Goal: Task Accomplishment & Management: Manage account settings

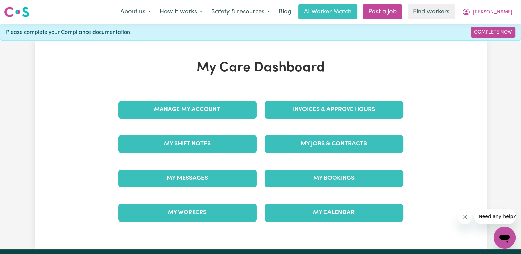
click at [345, 98] on div "Invoices & Approve Hours" at bounding box center [334, 110] width 147 height 34
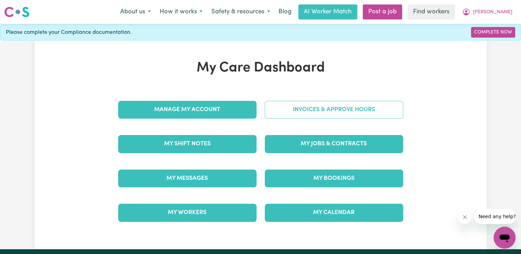
click at [341, 104] on link "Invoices & Approve Hours" at bounding box center [334, 110] width 138 height 18
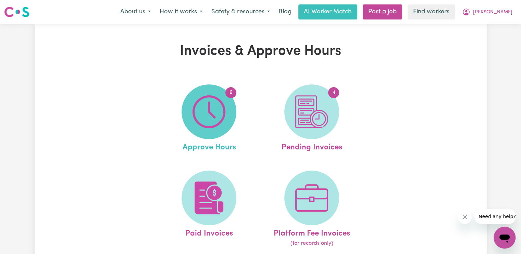
click at [227, 102] on span "6" at bounding box center [208, 112] width 55 height 55
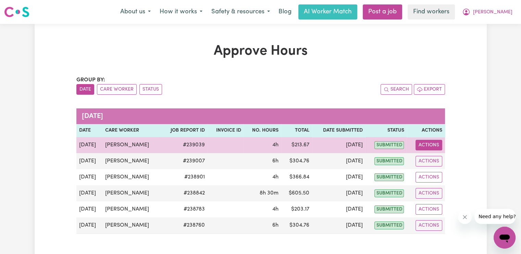
click at [419, 146] on button "Actions" at bounding box center [428, 145] width 27 height 11
click at [424, 160] on icon "View job report 239039" at bounding box center [424, 161] width 5 height 3
select select "pm"
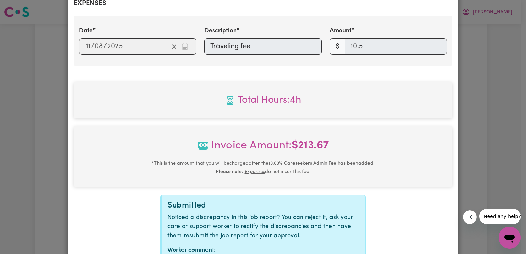
scroll to position [315, 0]
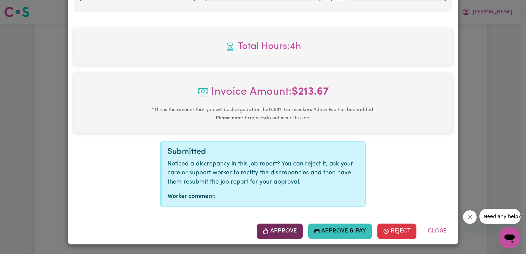
click at [300, 229] on button "Approve" at bounding box center [280, 231] width 46 height 15
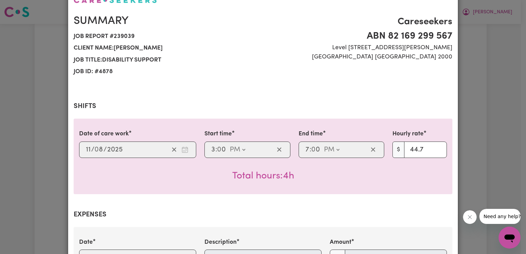
scroll to position [7, 0]
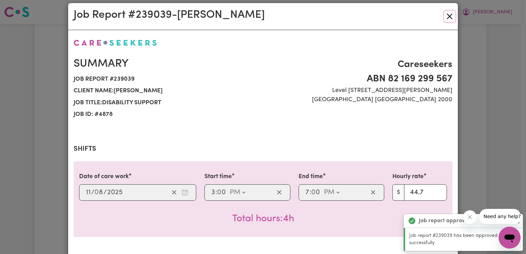
click at [447, 15] on button "Close" at bounding box center [449, 16] width 11 height 11
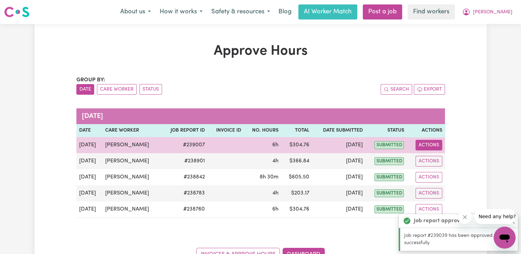
click at [429, 144] on button "Actions" at bounding box center [428, 145] width 27 height 11
click at [432, 162] on link "View Job Report" at bounding box center [445, 161] width 59 height 14
select select "pm"
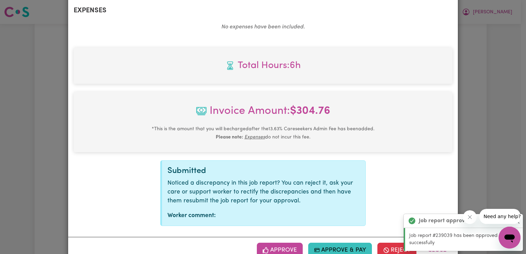
scroll to position [273, 0]
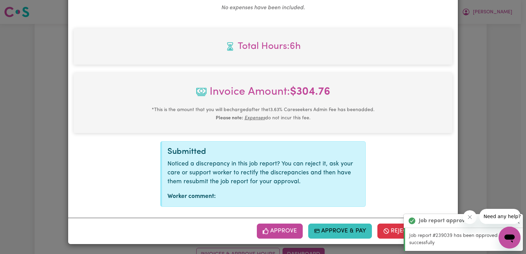
click at [275, 229] on button "Approve" at bounding box center [280, 231] width 46 height 15
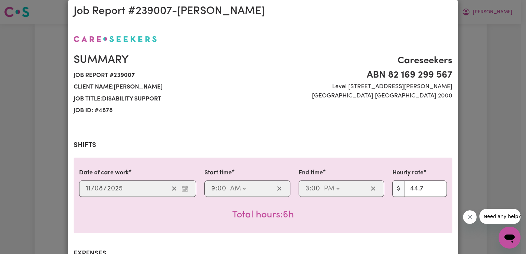
scroll to position [0, 0]
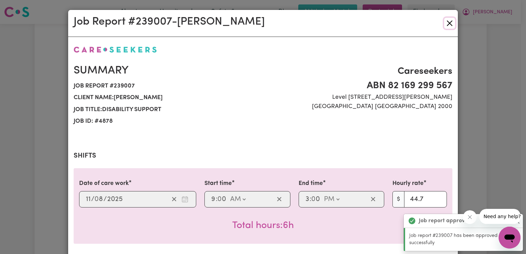
click at [446, 24] on button "Close" at bounding box center [449, 23] width 11 height 11
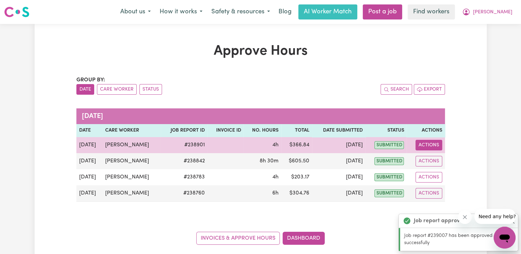
drag, startPoint x: 425, startPoint y: 143, endPoint x: 429, endPoint y: 149, distance: 7.0
click at [426, 142] on button "Actions" at bounding box center [428, 145] width 27 height 11
click at [434, 162] on link "View Job Report" at bounding box center [445, 161] width 59 height 14
select select "pm"
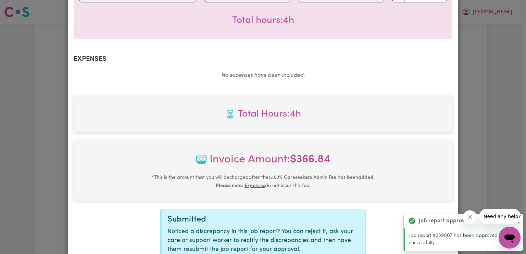
scroll to position [273, 0]
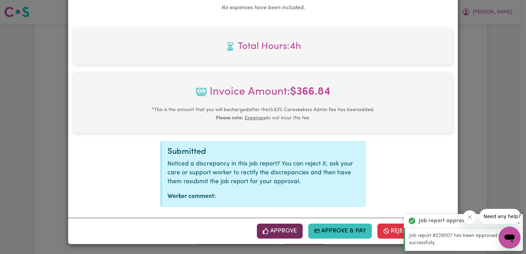
click at [278, 229] on button "Approve" at bounding box center [280, 231] width 46 height 15
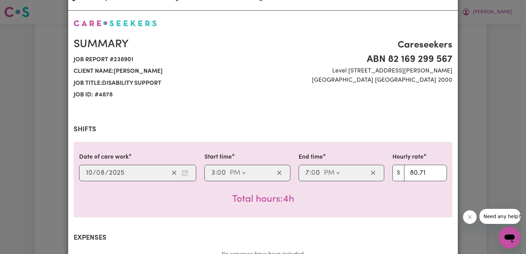
scroll to position [0, 0]
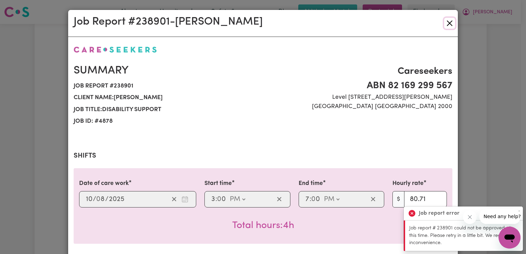
click at [447, 28] on button "Close" at bounding box center [449, 23] width 11 height 11
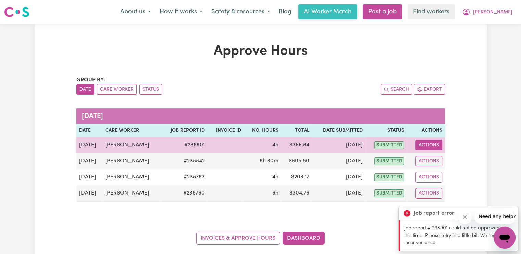
click at [430, 148] on button "Actions" at bounding box center [428, 145] width 27 height 11
click at [431, 159] on link "View Job Report" at bounding box center [445, 161] width 59 height 14
select select "pm"
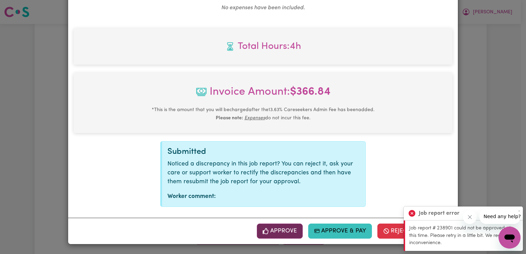
click at [293, 234] on button "Approve" at bounding box center [280, 231] width 46 height 15
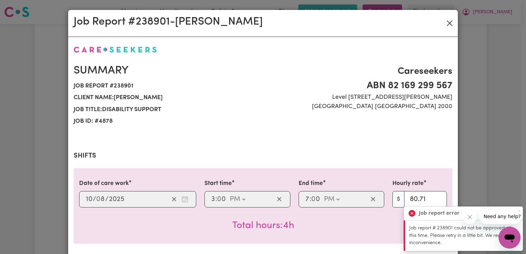
click at [452, 20] on div "Job Report # 238901 - [PERSON_NAME]" at bounding box center [263, 23] width 390 height 27
click at [448, 23] on button "Close" at bounding box center [449, 23] width 11 height 11
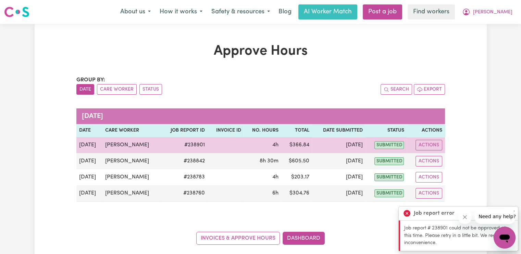
click at [432, 150] on td "Actions View Job Report" at bounding box center [425, 145] width 38 height 16
drag, startPoint x: 431, startPoint y: 148, endPoint x: 434, endPoint y: 158, distance: 10.3
click at [431, 149] on button "Actions" at bounding box center [428, 145] width 27 height 11
click at [435, 161] on link "View Job Report" at bounding box center [445, 161] width 59 height 14
select select "pm"
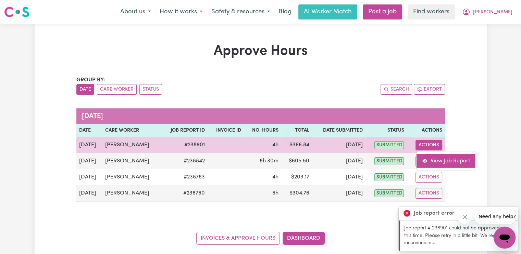
select select "pm"
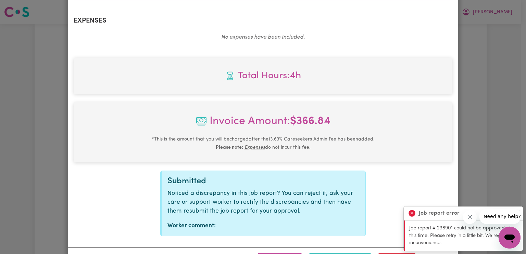
scroll to position [273, 0]
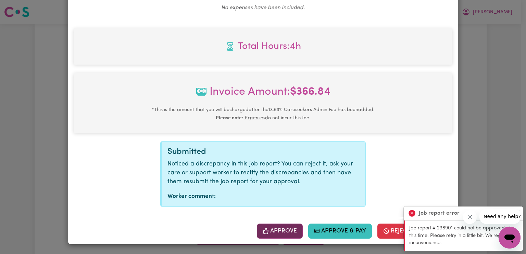
click at [268, 238] on button "Approve" at bounding box center [280, 231] width 46 height 15
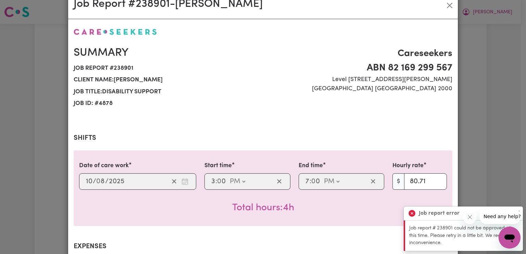
scroll to position [0, 0]
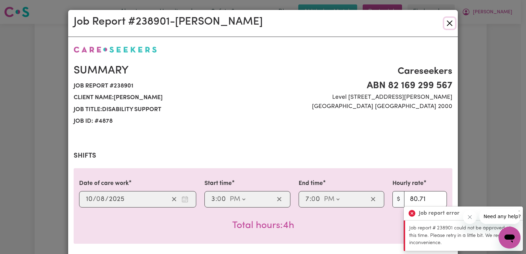
click at [446, 24] on button "Close" at bounding box center [449, 23] width 11 height 11
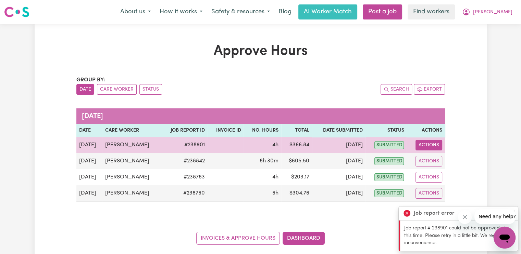
click at [426, 144] on button "Actions" at bounding box center [428, 145] width 27 height 11
click at [427, 160] on link "View Job Report" at bounding box center [445, 161] width 59 height 14
select select "pm"
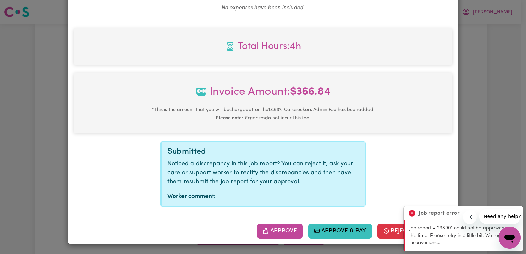
click at [286, 227] on button "Approve" at bounding box center [280, 231] width 46 height 15
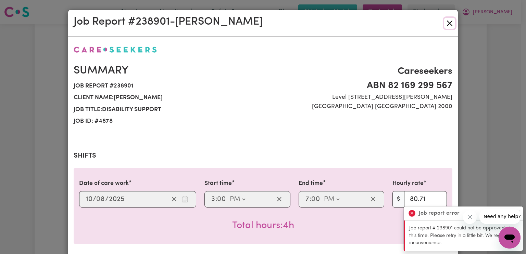
click at [449, 20] on button "Close" at bounding box center [449, 23] width 11 height 11
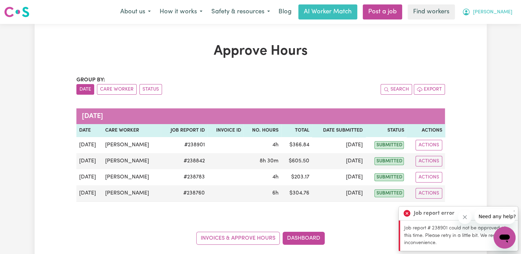
click at [506, 16] on button "[PERSON_NAME]" at bounding box center [486, 12] width 59 height 14
click at [503, 26] on link "My Dashboard" at bounding box center [489, 26] width 54 height 13
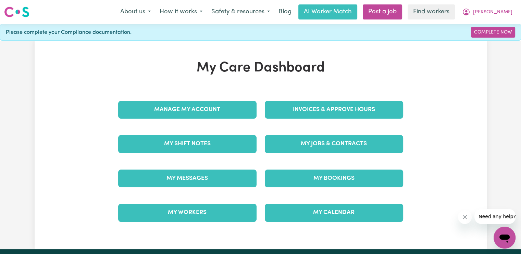
click at [291, 122] on div "Invoices & Approve Hours" at bounding box center [334, 110] width 147 height 34
click at [291, 119] on div "Invoices & Approve Hours" at bounding box center [334, 110] width 147 height 34
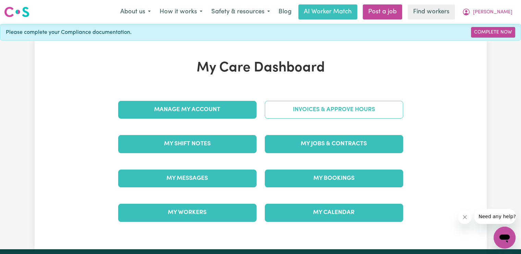
click at [329, 107] on link "Invoices & Approve Hours" at bounding box center [334, 110] width 138 height 18
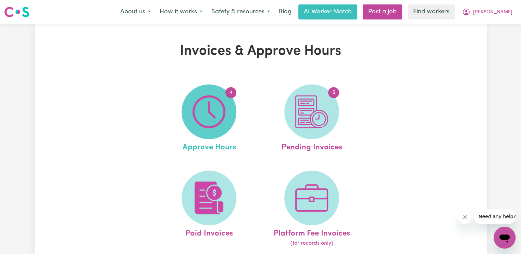
click at [218, 119] on img at bounding box center [208, 112] width 33 height 33
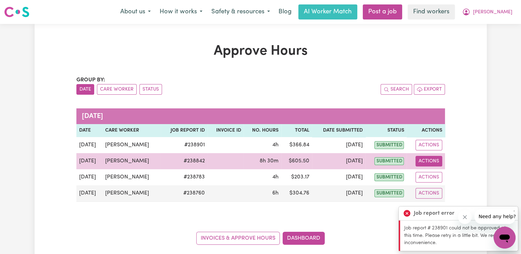
click at [425, 161] on button "Actions" at bounding box center [428, 161] width 27 height 11
click at [429, 174] on link "View Job Report" at bounding box center [445, 177] width 59 height 14
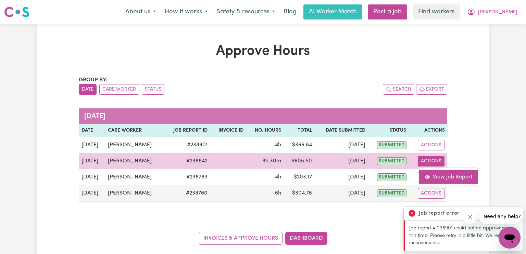
select select "pm"
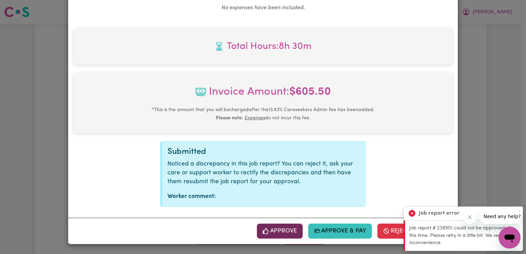
click at [273, 229] on button "Approve" at bounding box center [280, 231] width 46 height 15
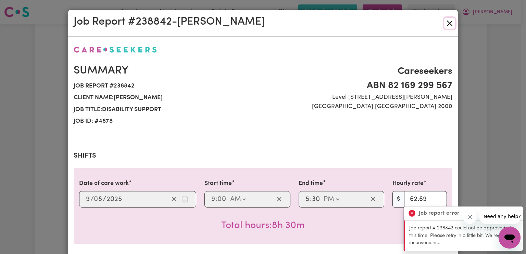
click at [448, 25] on button "Close" at bounding box center [449, 23] width 11 height 11
